Goal: Information Seeking & Learning: Learn about a topic

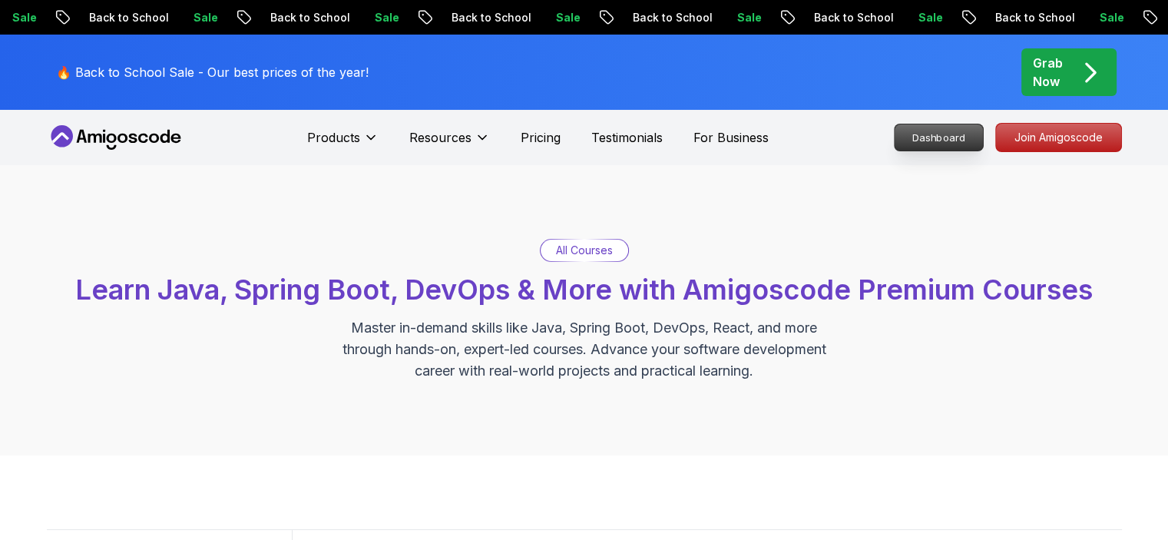
click at [944, 146] on p "Dashboard" at bounding box center [939, 137] width 88 height 26
click at [938, 137] on p "Dashboard" at bounding box center [939, 137] width 88 height 26
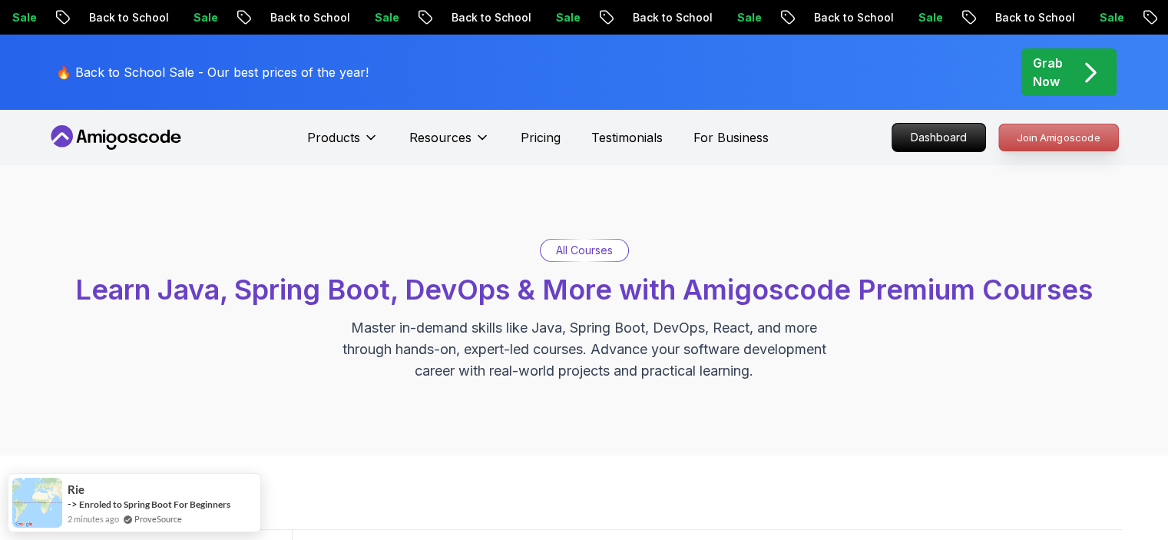
click at [1034, 140] on p "Join Amigoscode" at bounding box center [1058, 137] width 119 height 26
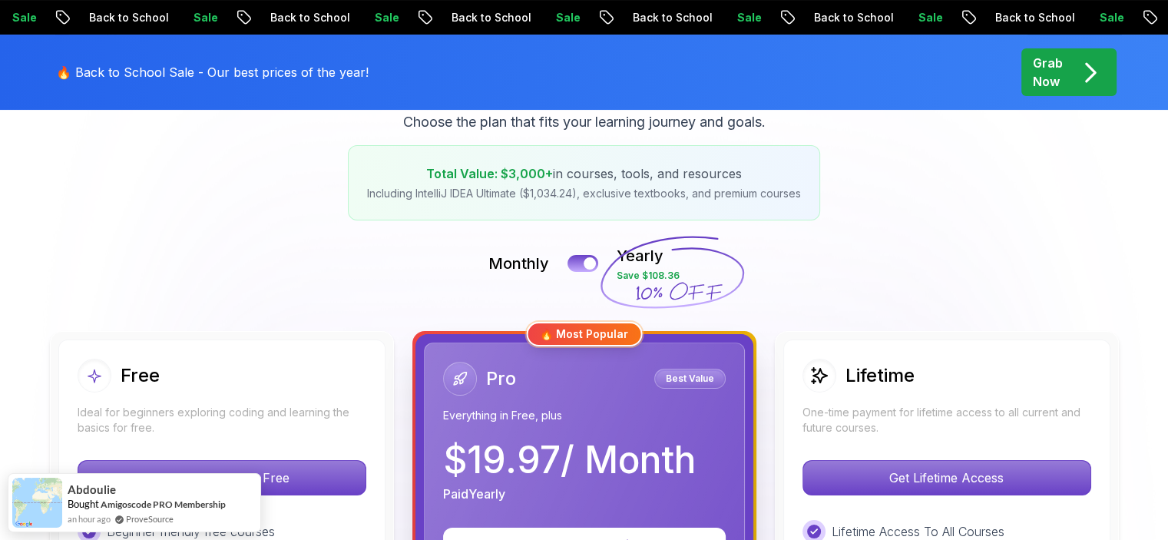
scroll to position [384, 0]
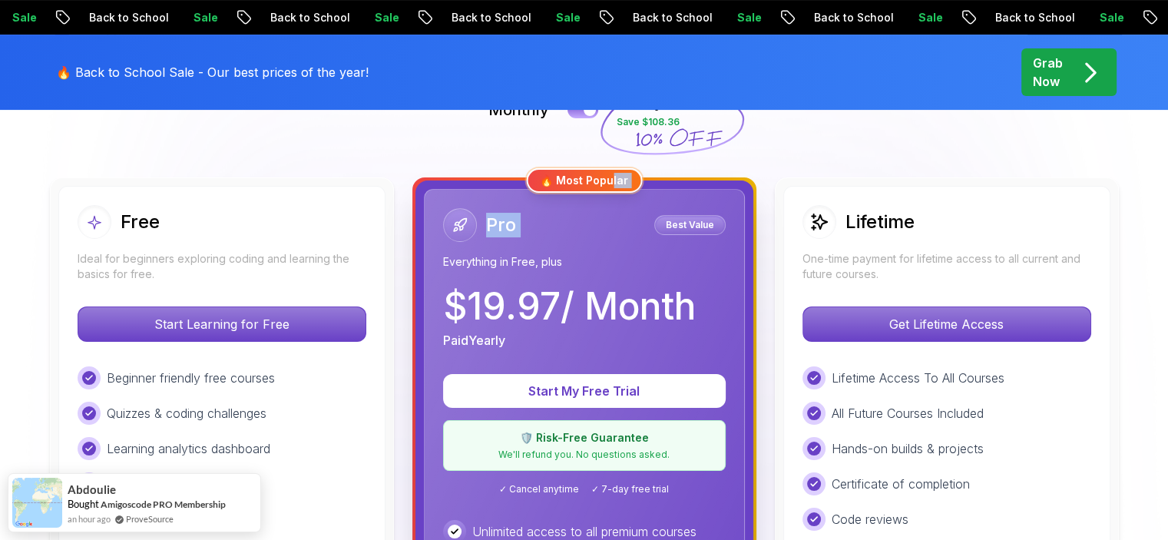
drag, startPoint x: 611, startPoint y: 185, endPoint x: 604, endPoint y: 197, distance: 14.1
click at [605, 196] on div "🔥 Most Popular Pro Best Value Everything in Free, plus $ 19.97 / Month Paid Yea…" at bounding box center [584, 541] width 344 height 728
click at [571, 184] on div "🔥 Most Popular" at bounding box center [584, 180] width 116 height 25
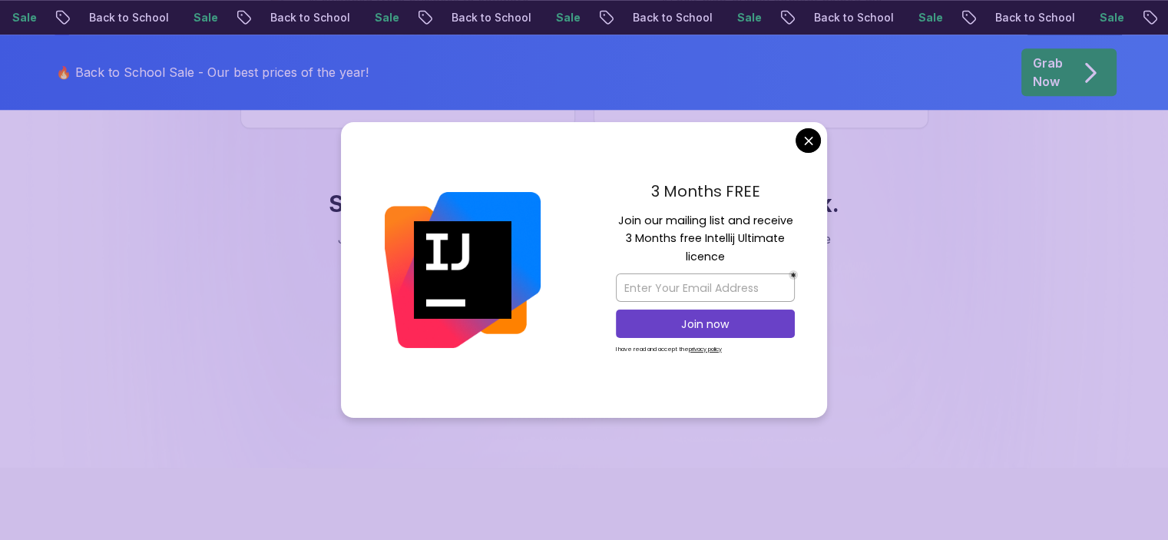
scroll to position [1536, 0]
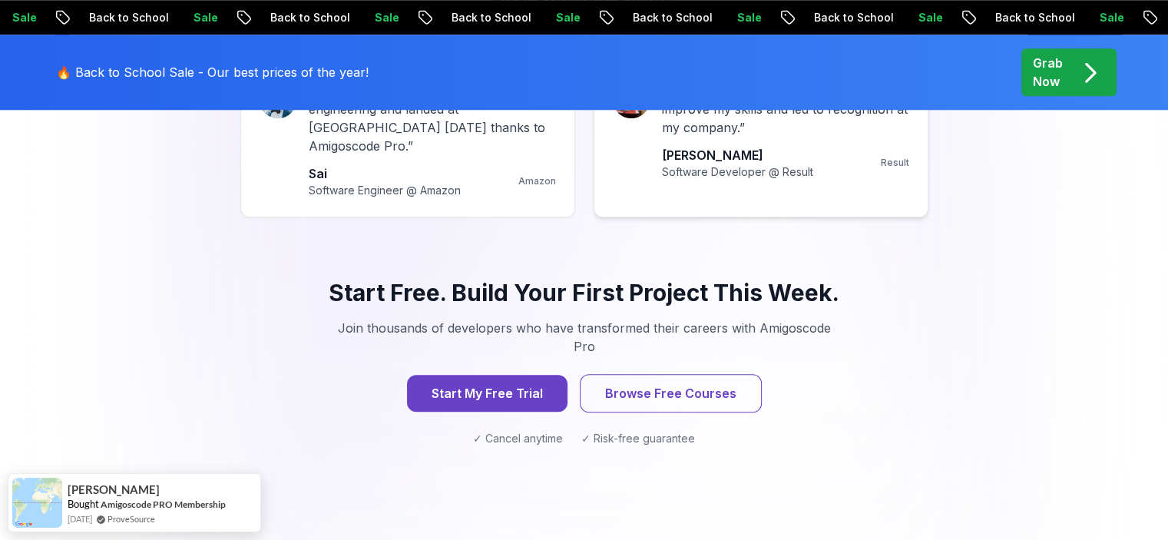
drag, startPoint x: 812, startPoint y: 140, endPoint x: 816, endPoint y: 152, distance: 12.7
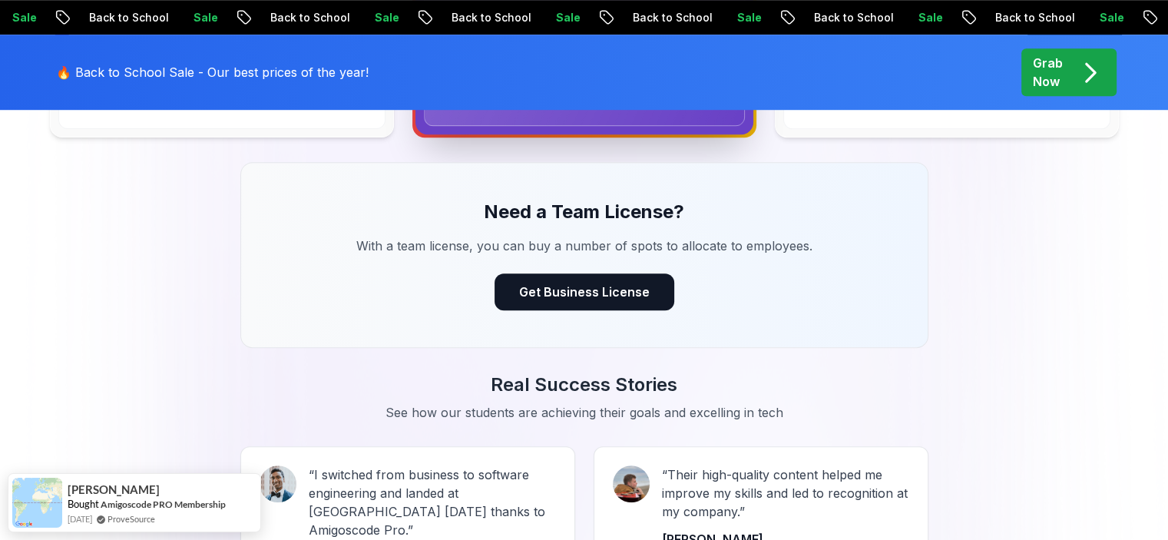
scroll to position [845, 0]
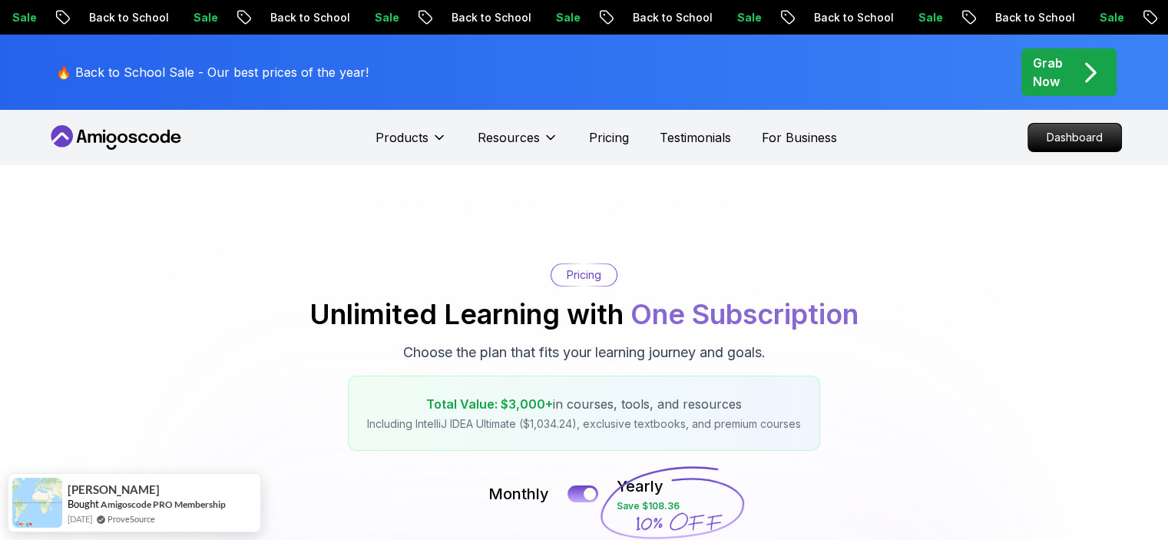
click at [951, 21] on div "Sale Back to School Sale Back to School Sale Back to School Sale Back to School…" at bounding box center [584, 17] width 1168 height 16
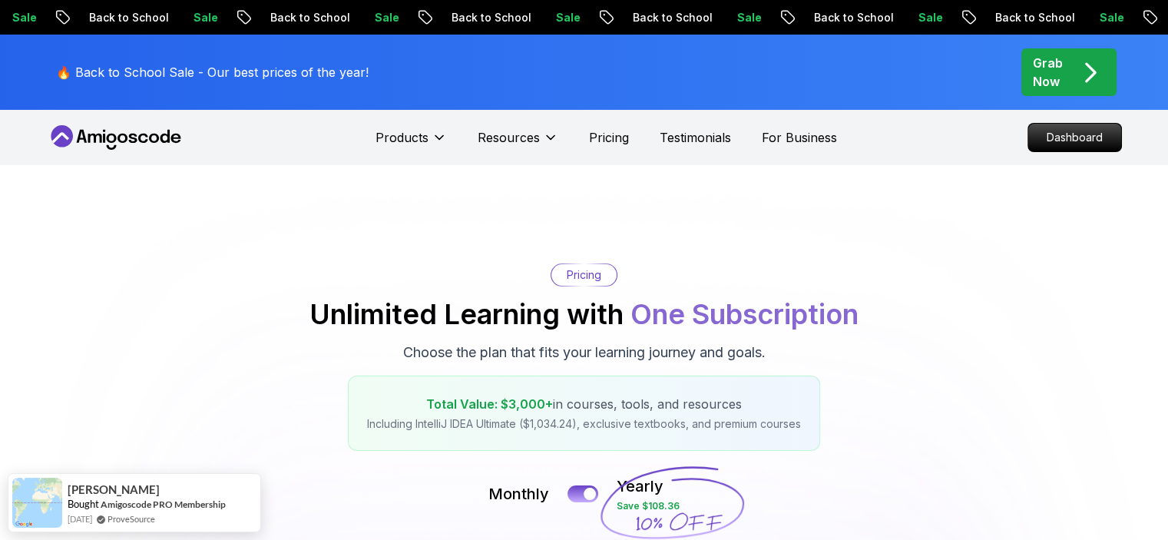
click at [974, 10] on p "Back to School" at bounding box center [1026, 17] width 104 height 15
click at [224, 12] on div "Sale Back to School Sale Back to School Sale Back to School Sale Back to School…" at bounding box center [580, 17] width 1168 height 16
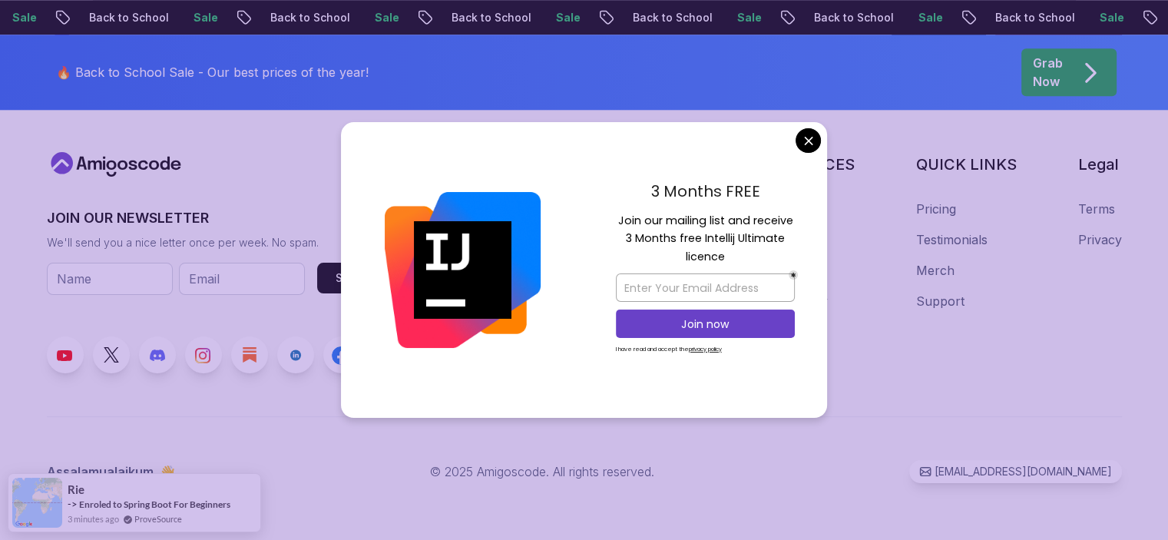
scroll to position [1670, 0]
